Goal: Find specific page/section: Find specific page/section

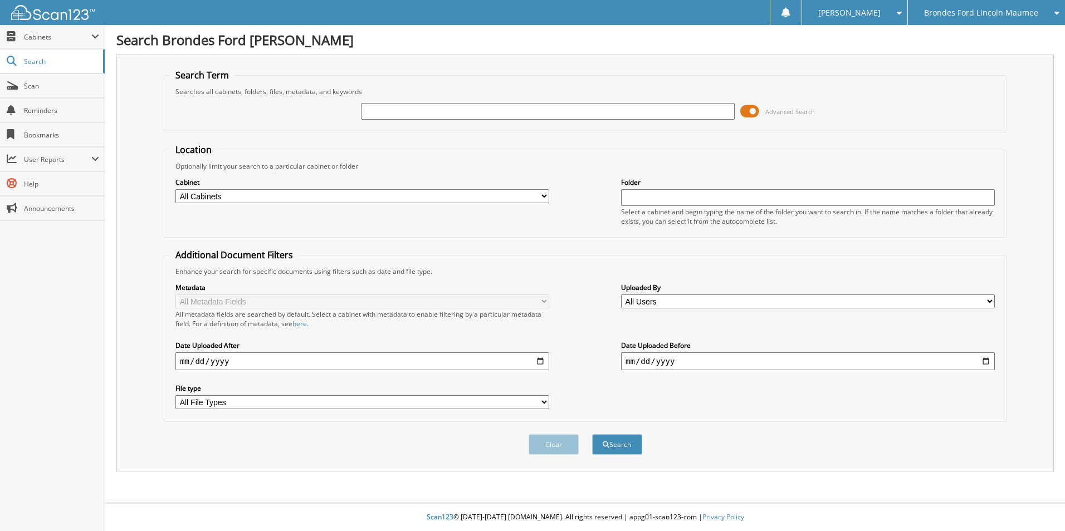
click at [398, 114] on input "text" at bounding box center [548, 111] width 374 height 17
type input "[PERSON_NAME]"
click at [592, 434] on button "Search" at bounding box center [617, 444] width 50 height 21
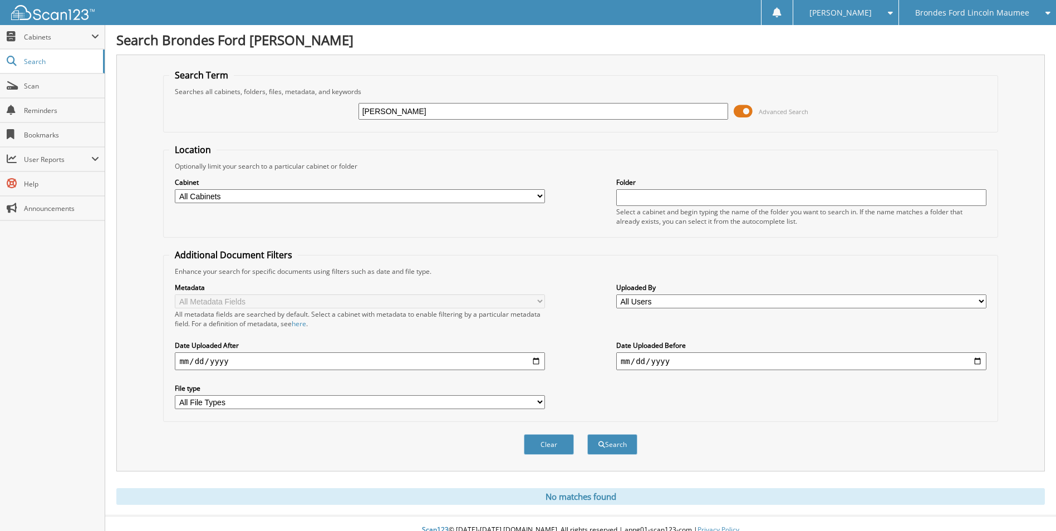
click at [380, 111] on input "[PERSON_NAME]" at bounding box center [544, 111] width 370 height 17
type input "[PERSON_NAME]"
click at [601, 440] on button "Search" at bounding box center [612, 444] width 50 height 21
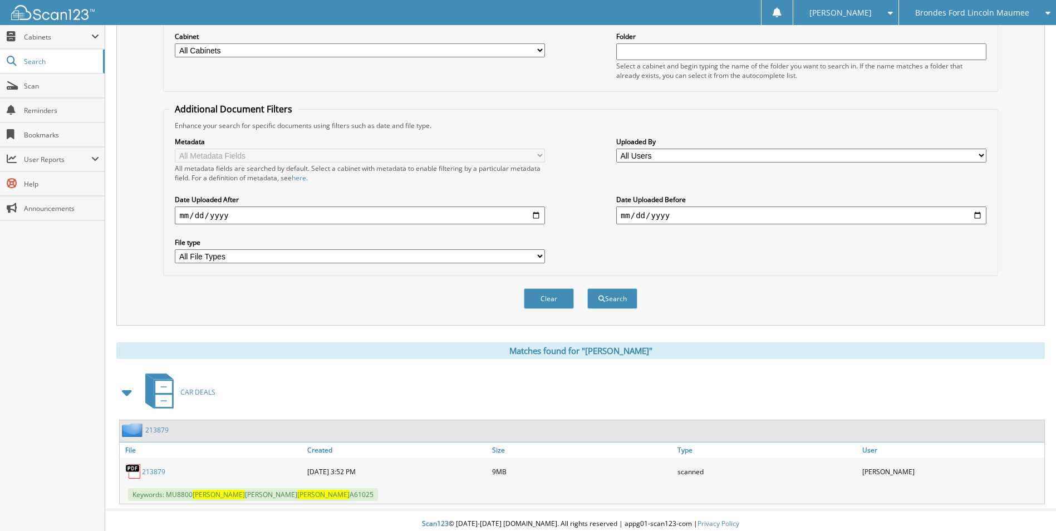
scroll to position [153, 0]
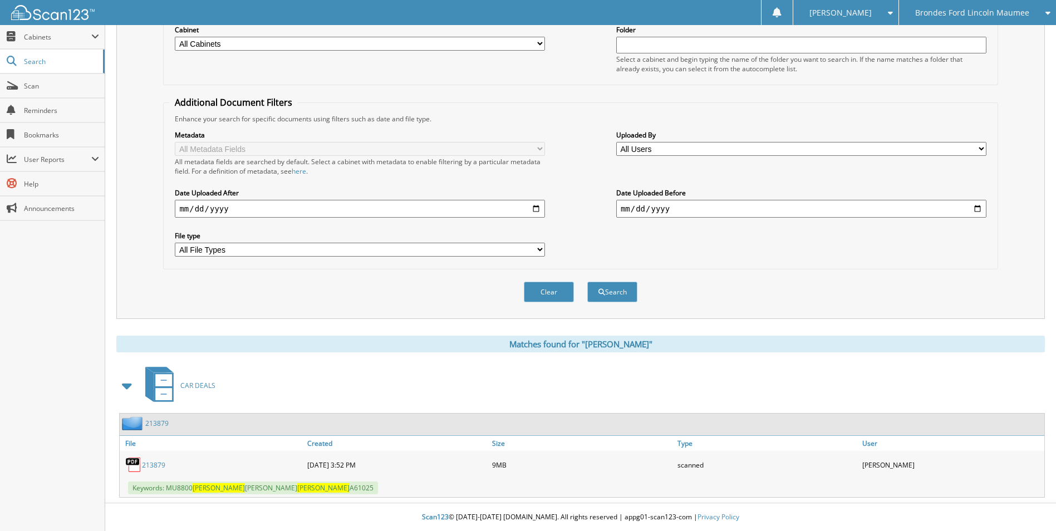
click at [155, 465] on link "213879" at bounding box center [153, 464] width 23 height 9
click at [35, 38] on span "Cabinets" at bounding box center [57, 36] width 67 height 9
click at [42, 84] on span "All Companies" at bounding box center [58, 85] width 82 height 10
